Goal: Task Accomplishment & Management: Complete application form

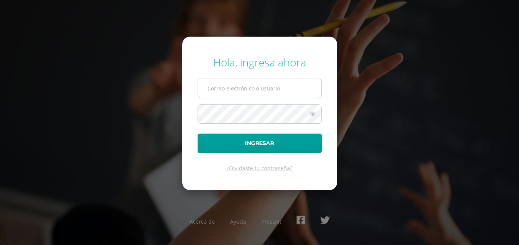
click at [236, 90] on input "text" at bounding box center [259, 88] width 123 height 19
type input "[PERSON_NAME][EMAIL_ADDRESS][DOMAIN_NAME]"
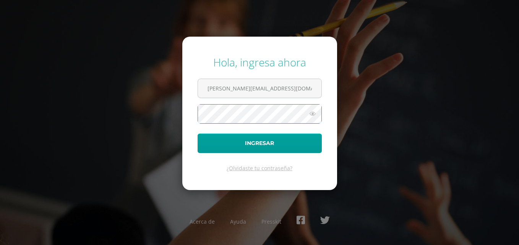
click at [198, 134] on button "Ingresar" at bounding box center [260, 143] width 124 height 19
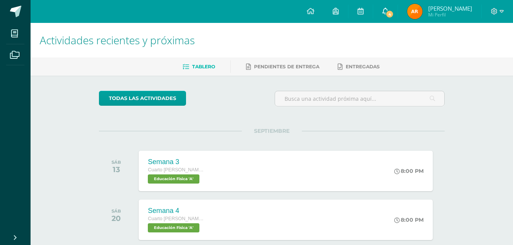
click at [397, 8] on link "4" at bounding box center [385, 11] width 24 height 23
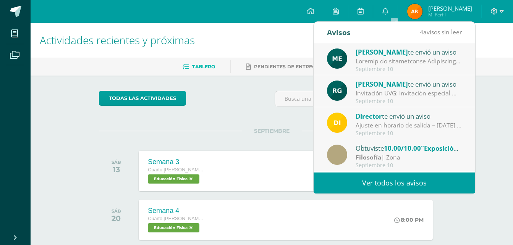
click at [393, 176] on link "Ver todos los avisos" at bounding box center [395, 183] width 162 height 21
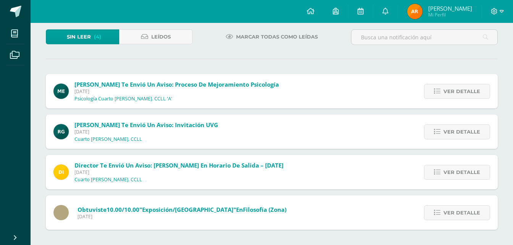
scroll to position [44, 0]
click at [481, 210] on link "Ver detalle" at bounding box center [457, 213] width 66 height 15
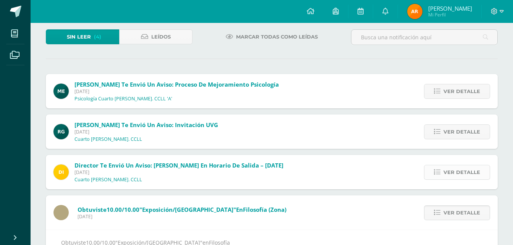
click at [450, 165] on link "Ver detalle" at bounding box center [457, 172] width 66 height 15
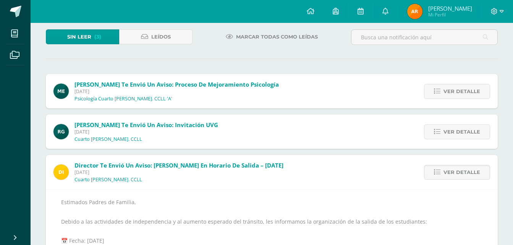
drag, startPoint x: 443, startPoint y: 135, endPoint x: 192, endPoint y: 208, distance: 261.5
click at [192, 208] on div "María Escobar te envió un aviso: Proceso de mejoramiento Psicología Miércoles 1…" at bounding box center [272, 202] width 452 height 256
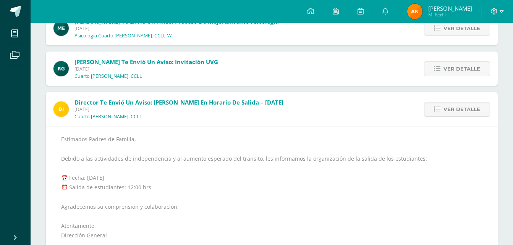
scroll to position [106, 0]
click at [459, 110] on span "Ver detalle" at bounding box center [462, 110] width 37 height 14
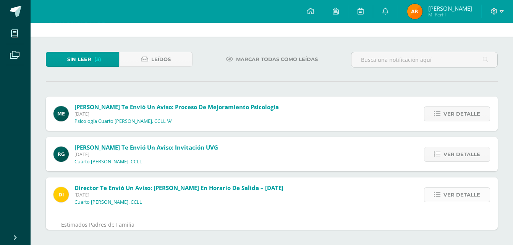
scroll to position [0, 0]
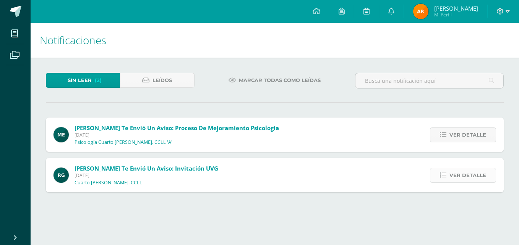
click at [474, 175] on span "Ver detalle" at bounding box center [467, 175] width 37 height 14
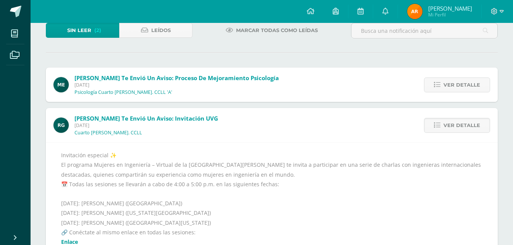
scroll to position [51, 0]
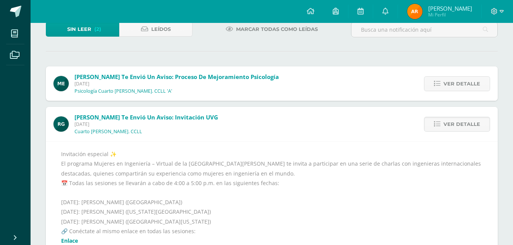
click at [447, 74] on div "Ver detalle" at bounding box center [455, 83] width 85 height 34
click at [445, 79] on span "Ver detalle" at bounding box center [462, 84] width 37 height 14
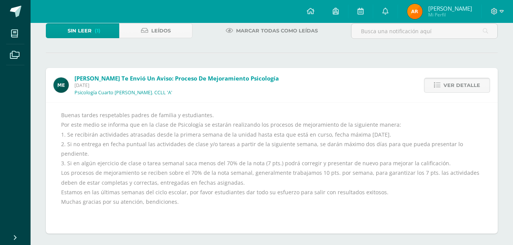
scroll to position [44, 0]
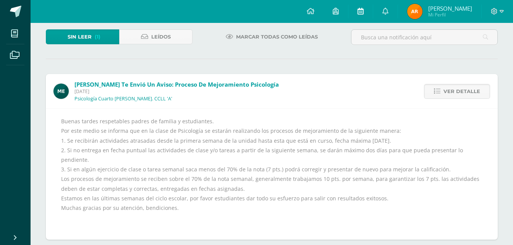
drag, startPoint x: 445, startPoint y: 79, endPoint x: 370, endPoint y: 10, distance: 102.5
click at [364, 10] on icon at bounding box center [361, 11] width 6 height 7
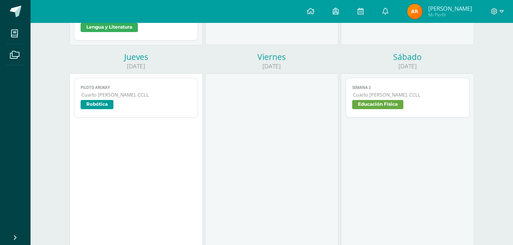
scroll to position [574, 0]
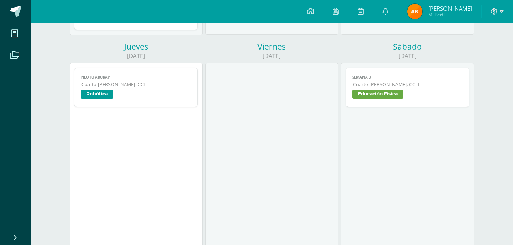
click at [159, 91] on span "Robótica" at bounding box center [136, 95] width 111 height 11
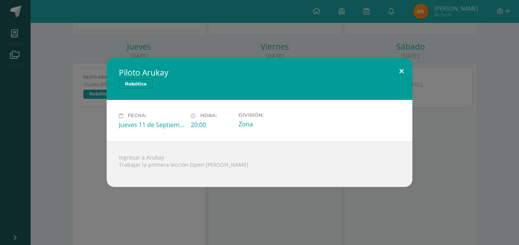
click at [393, 61] on button at bounding box center [401, 71] width 22 height 26
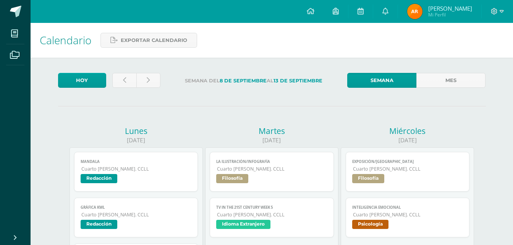
scroll to position [574, 0]
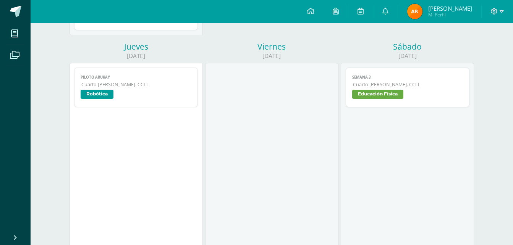
click at [172, 75] on span "Piloto Arukay" at bounding box center [136, 77] width 111 height 5
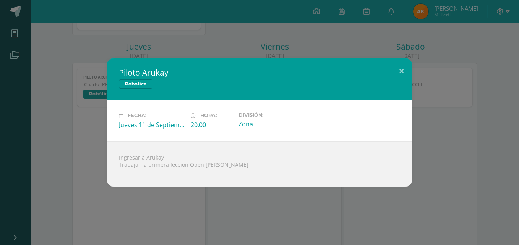
click at [112, 21] on div "Piloto Arukay Robótica Fecha: Jueves 11 de Septiembre Hora: 20:00 División: Zon…" at bounding box center [259, 122] width 519 height 245
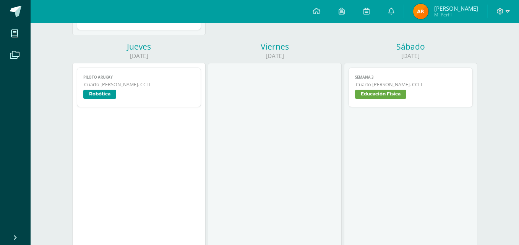
click at [112, 21] on div "Piloto Arukay Robótica Fecha: Jueves 11 de Septiembre Hora: 20:00 División: Zon…" at bounding box center [259, 122] width 519 height 245
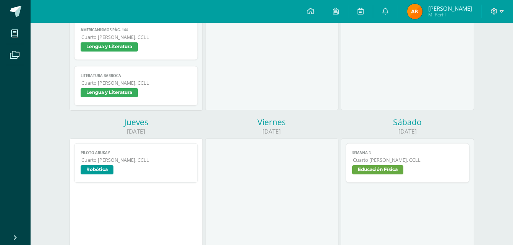
scroll to position [515, 0]
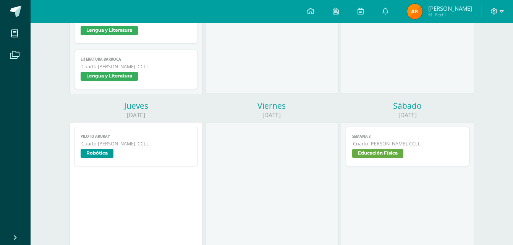
click at [145, 144] on span "Cuarto [PERSON_NAME]. CCLL" at bounding box center [136, 144] width 110 height 6
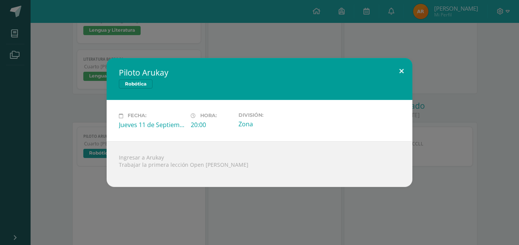
click at [401, 79] on button at bounding box center [401, 71] width 22 height 26
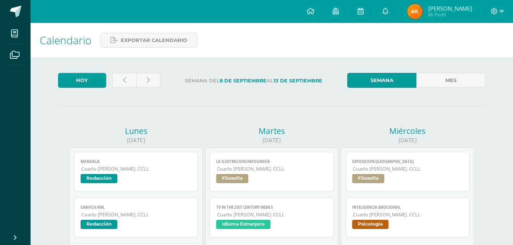
scroll to position [515, 0]
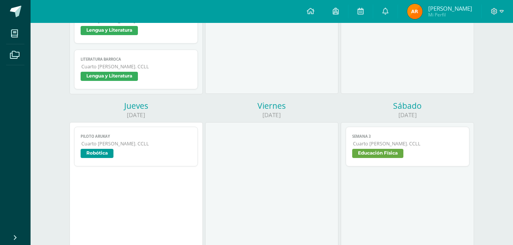
click at [144, 146] on span "Cuarto [PERSON_NAME]. CCLL" at bounding box center [136, 144] width 110 height 6
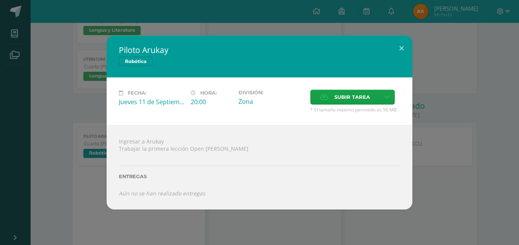
click at [363, 88] on div "Fecha: Jueves 11 de Septiembre Hora: 20:00 División: Zona Subir tarea Cancelar" at bounding box center [260, 102] width 306 height 48
click at [363, 91] on span "Subir tarea" at bounding box center [352, 97] width 36 height 14
click at [0, 0] on input "Subir tarea" at bounding box center [0, 0] width 0 height 0
click at [340, 100] on span "Subir tarea" at bounding box center [352, 97] width 36 height 14
click at [0, 0] on input "Subir tarea" at bounding box center [0, 0] width 0 height 0
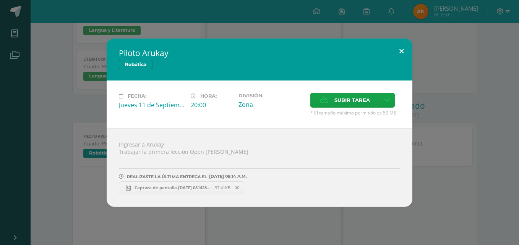
click at [404, 51] on button at bounding box center [401, 52] width 22 height 26
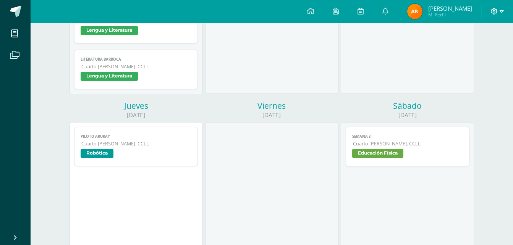
click at [501, 7] on div at bounding box center [497, 11] width 31 height 23
click at [494, 7] on div at bounding box center [497, 11] width 31 height 23
click at [492, 11] on icon at bounding box center [494, 11] width 7 height 7
click at [466, 53] on span "Cerrar sesión" at bounding box center [478, 52] width 34 height 7
